Goal: Find specific page/section: Find specific page/section

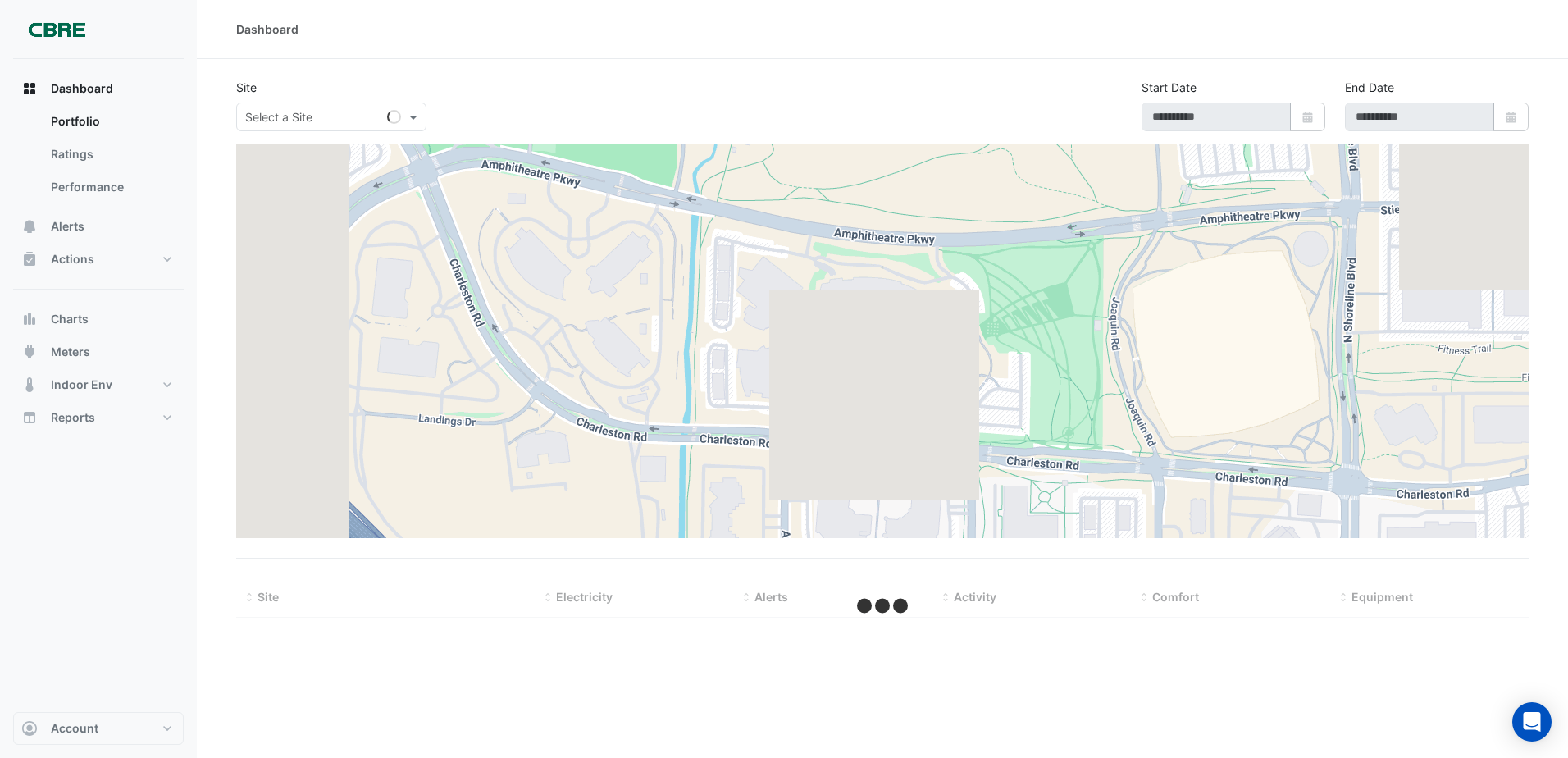
type input "**********"
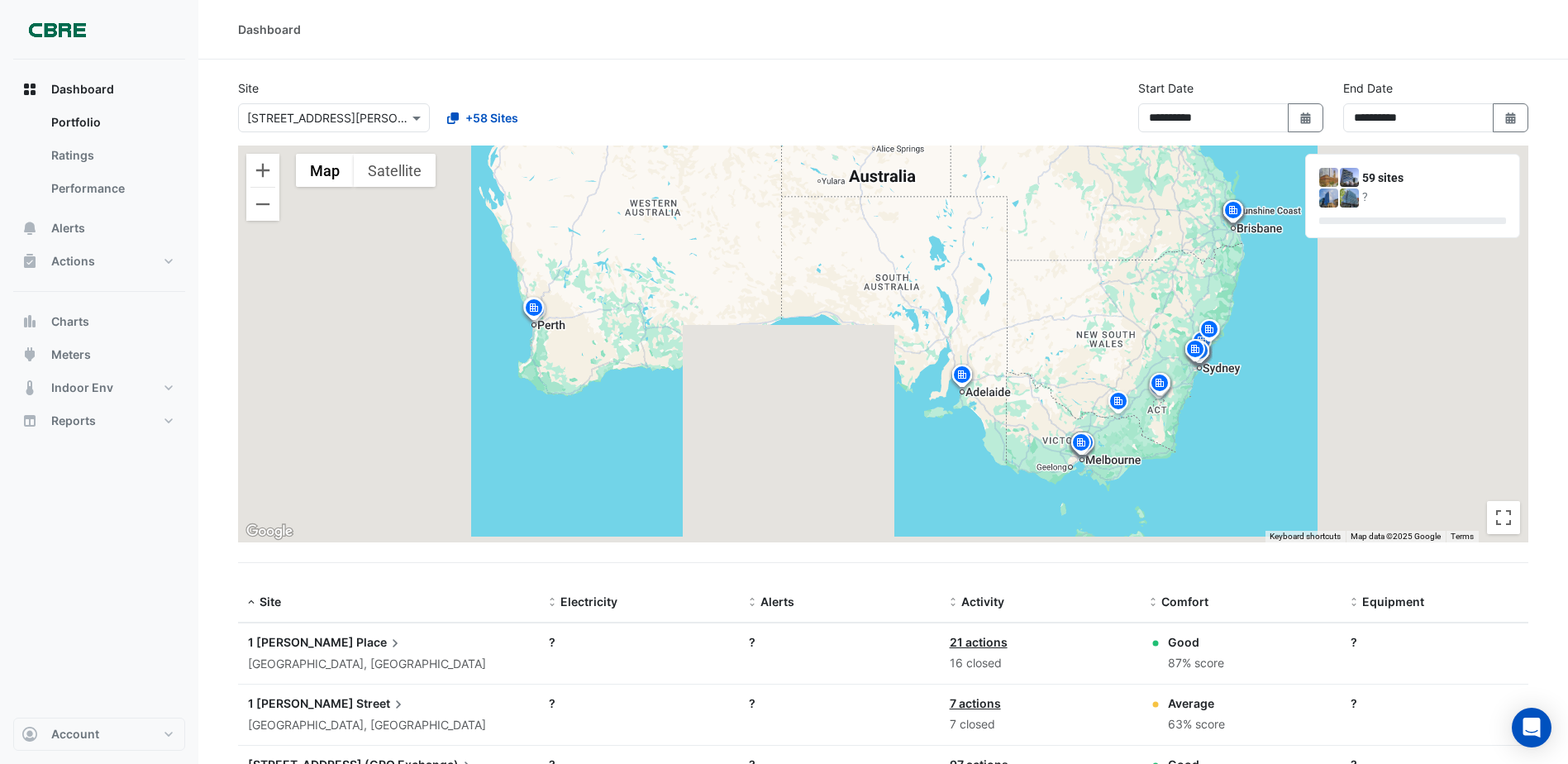
click at [408, 118] on div at bounding box center [334, 117] width 190 height 19
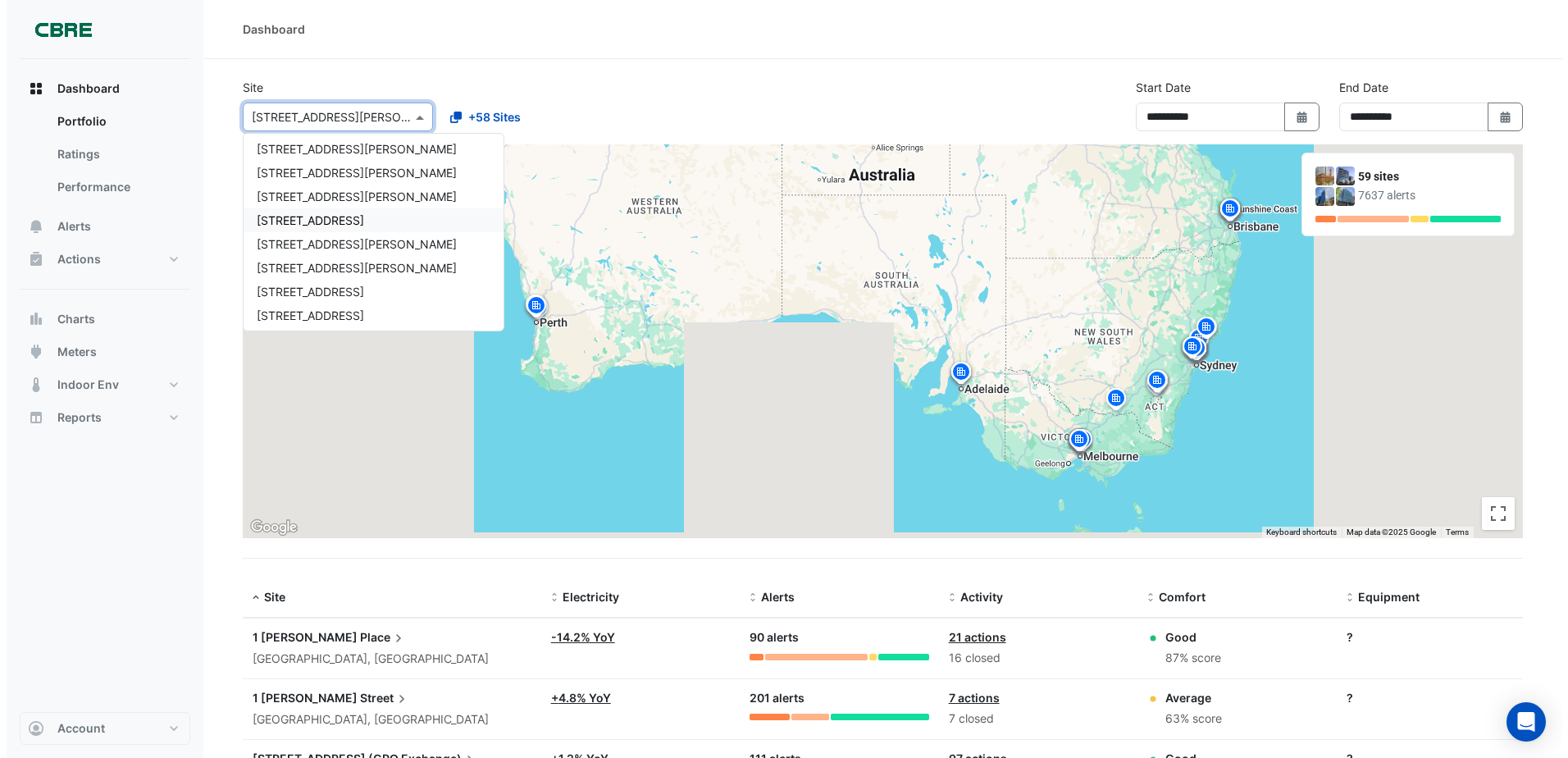
scroll to position [1066, 0]
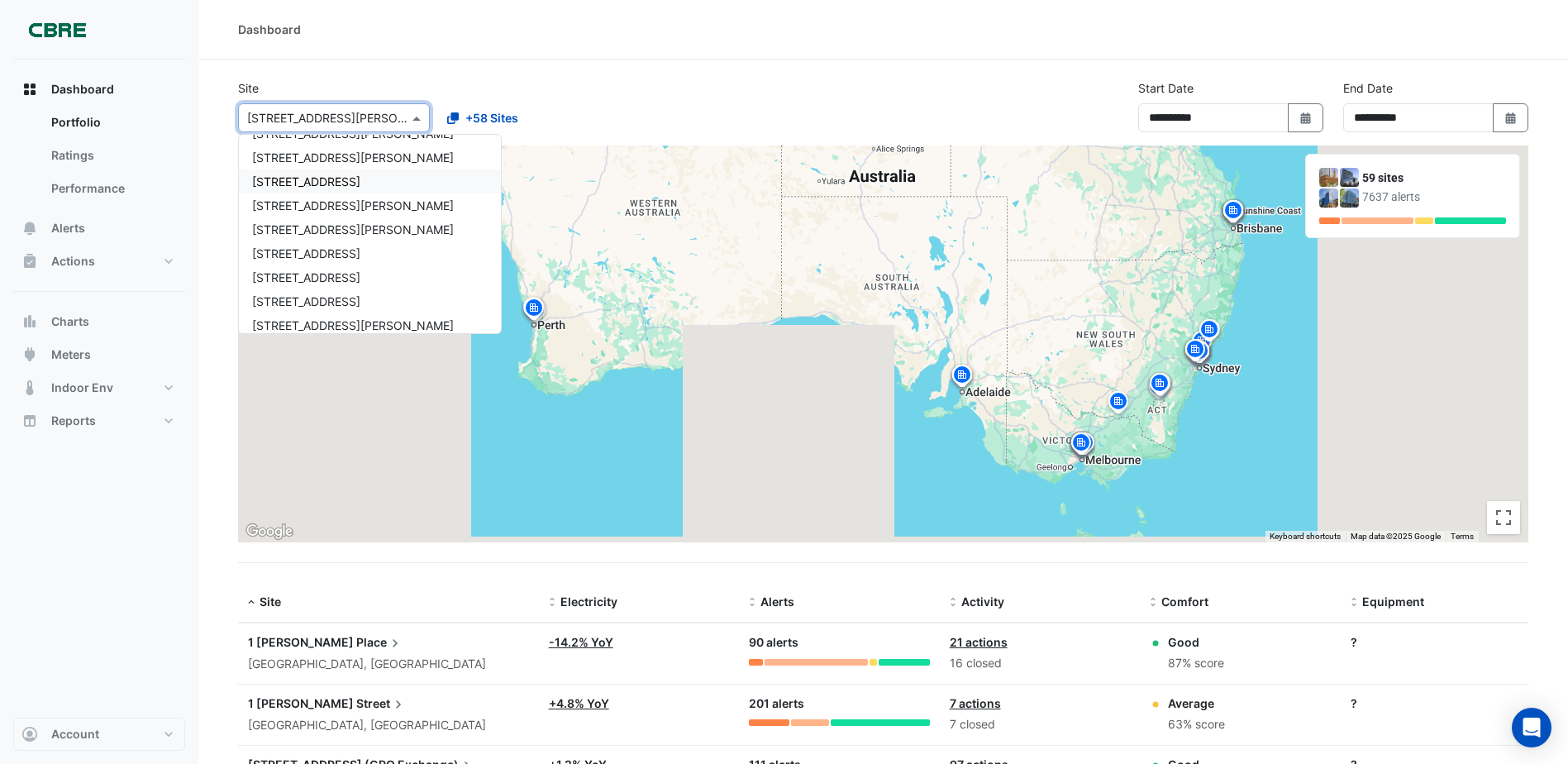
click at [278, 181] on span "[STREET_ADDRESS]" at bounding box center [306, 181] width 108 height 14
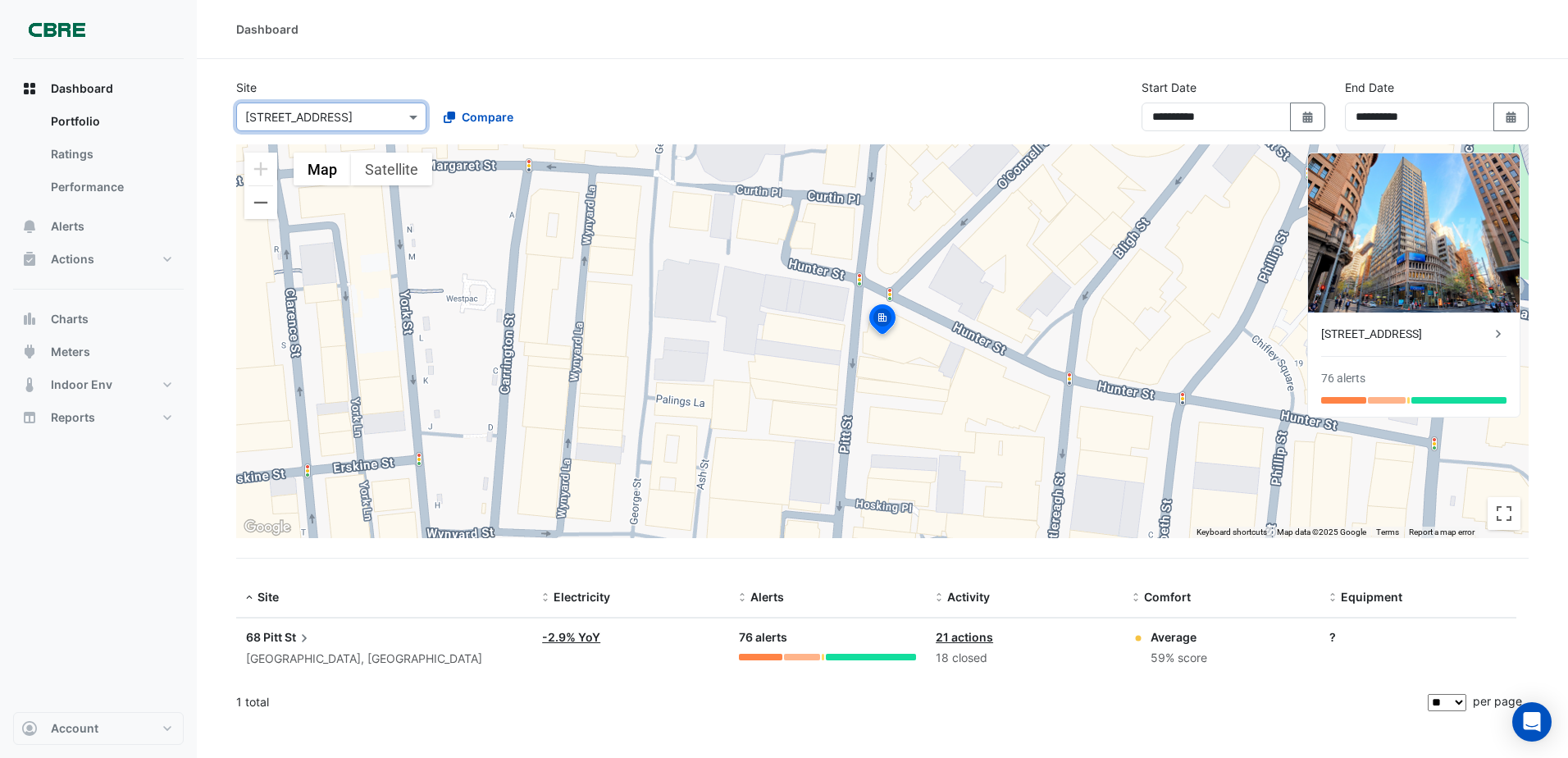
click at [263, 639] on span "68 Pitt" at bounding box center [264, 637] width 36 height 14
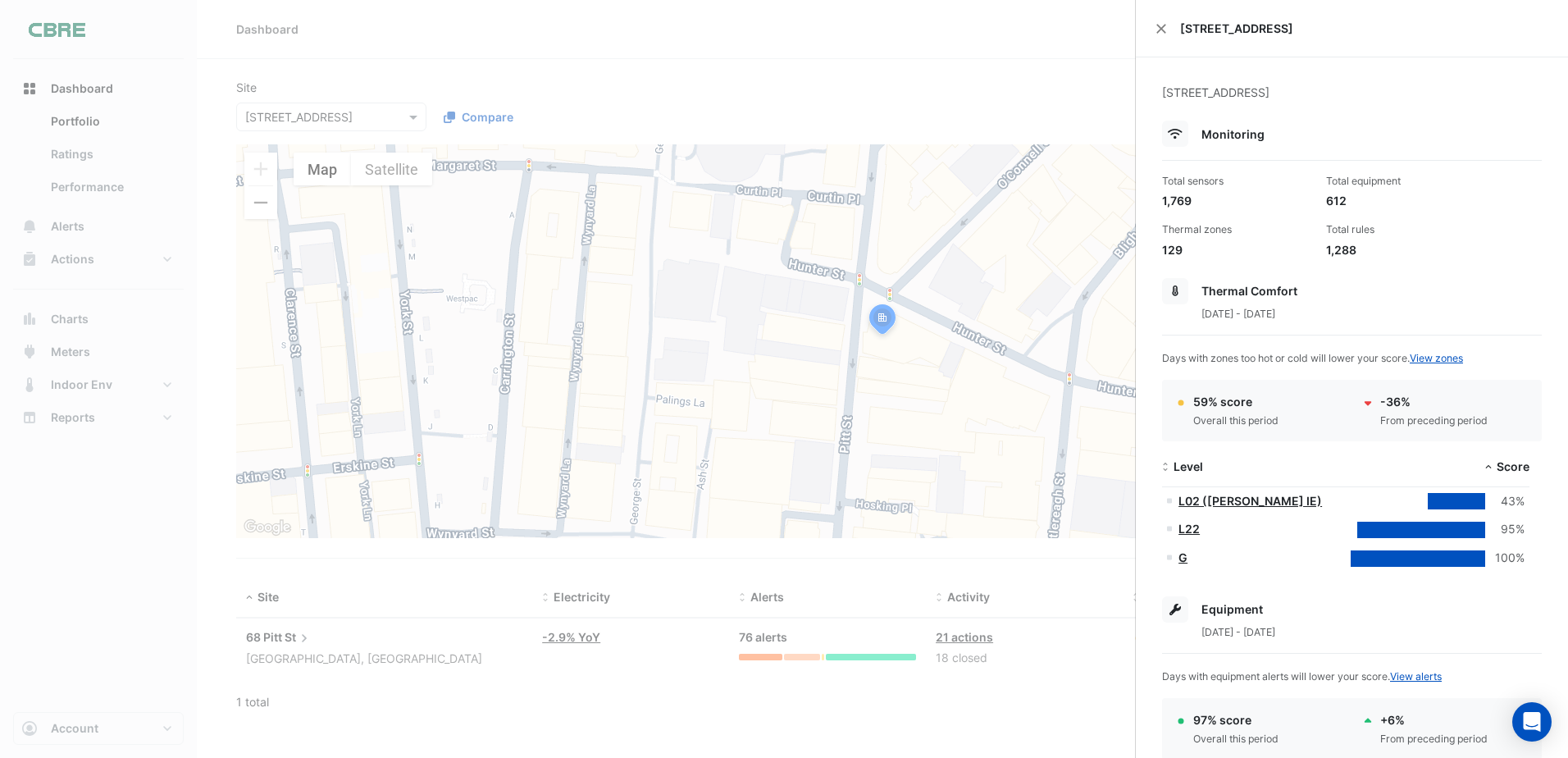
click at [336, 291] on ngb-offcanvas-backdrop at bounding box center [784, 379] width 1568 height 758
